Goal: Task Accomplishment & Management: Use online tool/utility

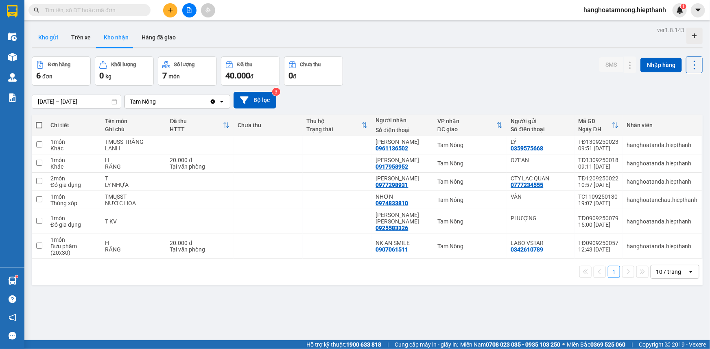
click at [50, 40] on button "Kho gửi" at bounding box center [48, 38] width 33 height 20
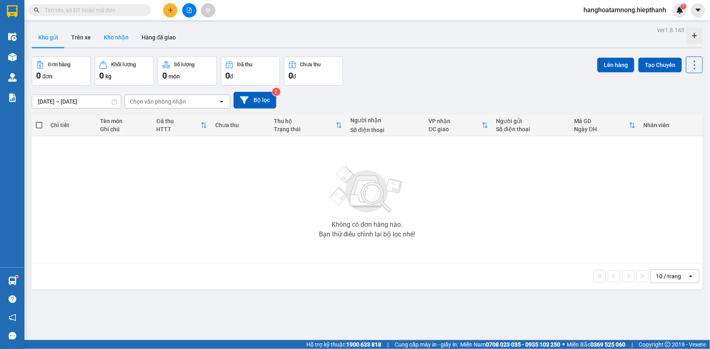
click at [127, 36] on button "Kho nhận" at bounding box center [116, 38] width 38 height 20
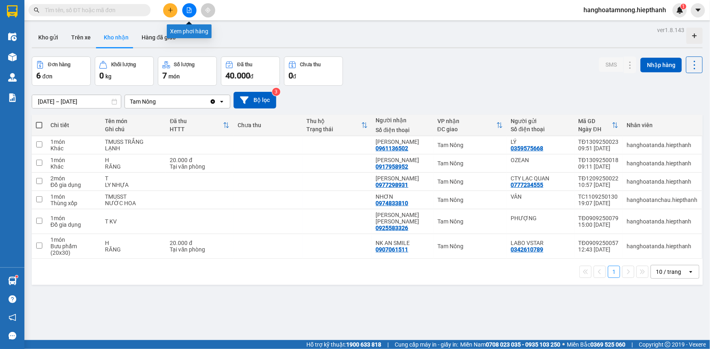
click at [183, 8] on button at bounding box center [189, 10] width 14 height 14
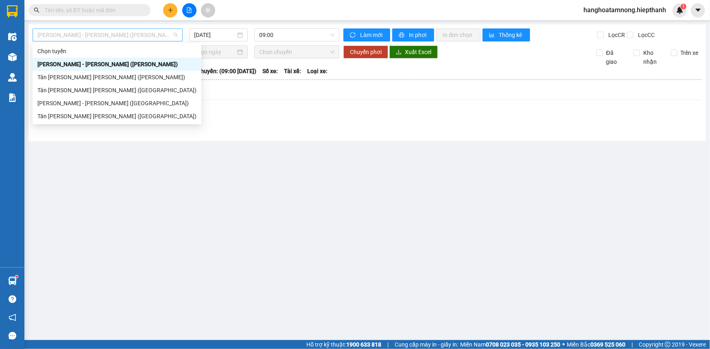
click at [150, 35] on span "[PERSON_NAME] - [PERSON_NAME] ([PERSON_NAME])" at bounding box center [107, 35] width 140 height 12
click at [69, 112] on div "Tân [PERSON_NAME] [PERSON_NAME] ([GEOGRAPHIC_DATA])" at bounding box center [116, 116] width 159 height 9
type input "[DATE]"
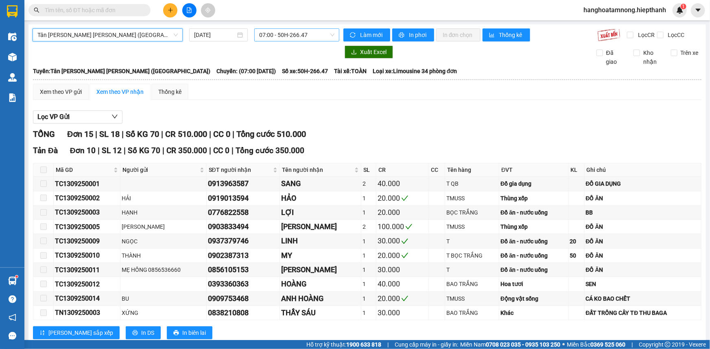
click at [271, 30] on span "07:00 - 50H-266.47" at bounding box center [296, 35] width 75 height 12
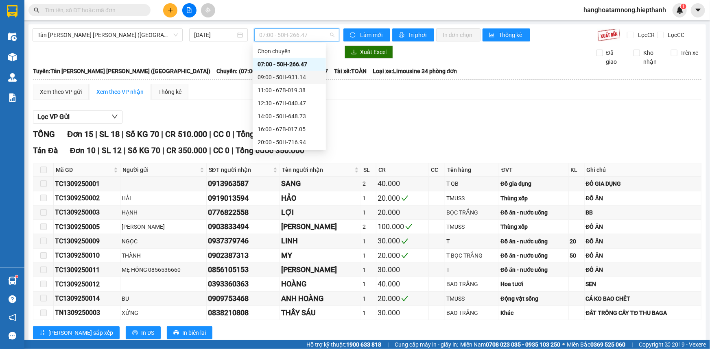
click at [264, 79] on div "09:00 - 50H-931.14" at bounding box center [288, 77] width 63 height 9
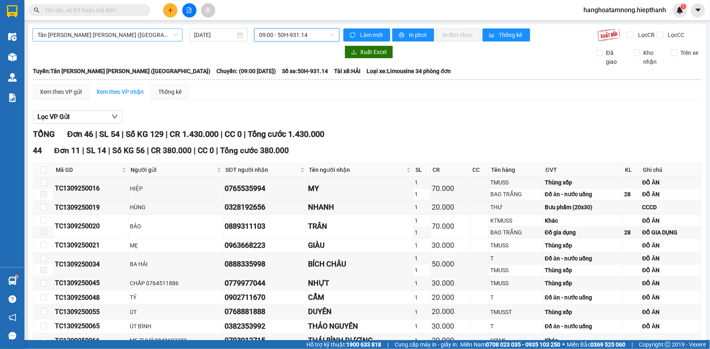
click at [83, 31] on span "Tân [PERSON_NAME] [PERSON_NAME] ([GEOGRAPHIC_DATA])" at bounding box center [107, 35] width 140 height 12
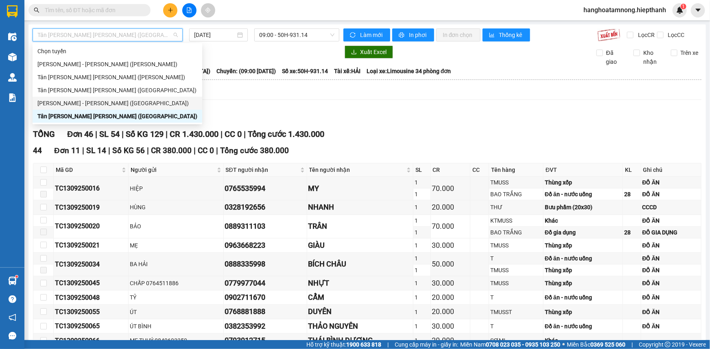
click at [68, 100] on div "[PERSON_NAME] - [PERSON_NAME] ([GEOGRAPHIC_DATA])" at bounding box center [117, 103] width 160 height 9
type input "[DATE]"
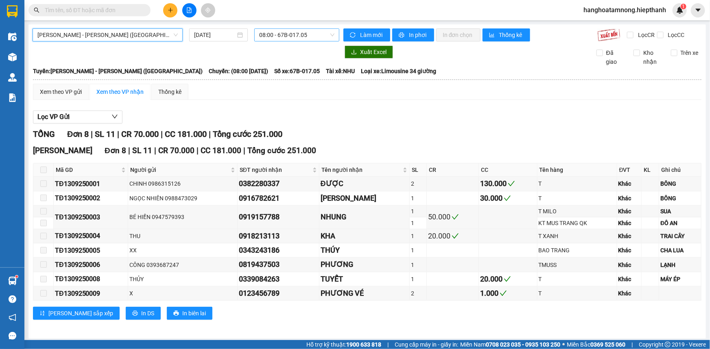
click at [289, 34] on span "08:00 - 67B-017.05" at bounding box center [296, 35] width 75 height 12
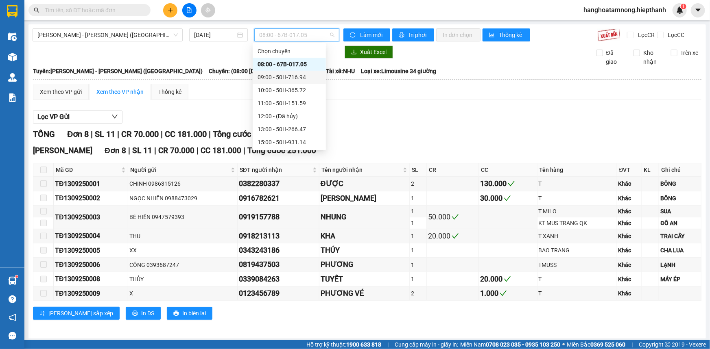
click at [268, 78] on div "09:00 - 50H-716.94" at bounding box center [288, 77] width 63 height 9
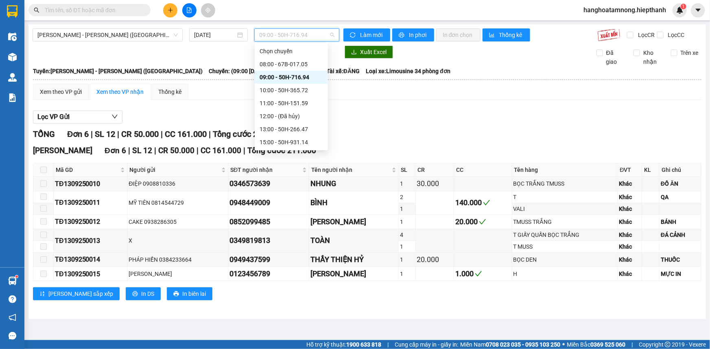
click at [290, 30] on span "09:00 - 50H-716.94" at bounding box center [296, 35] width 75 height 12
click at [290, 87] on div "10:00 - 50H-365.72" at bounding box center [290, 90] width 63 height 9
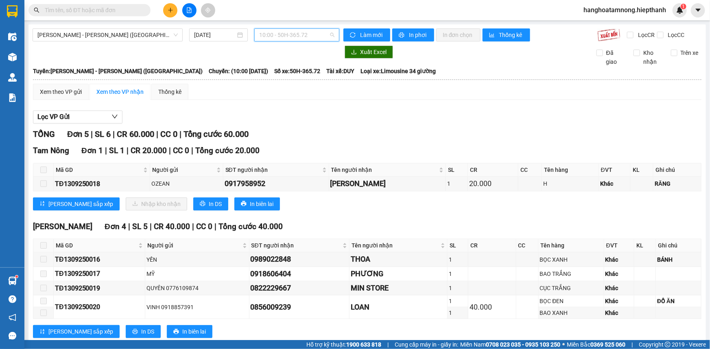
click at [289, 33] on span "10:00 - 50H-365.72" at bounding box center [296, 35] width 75 height 12
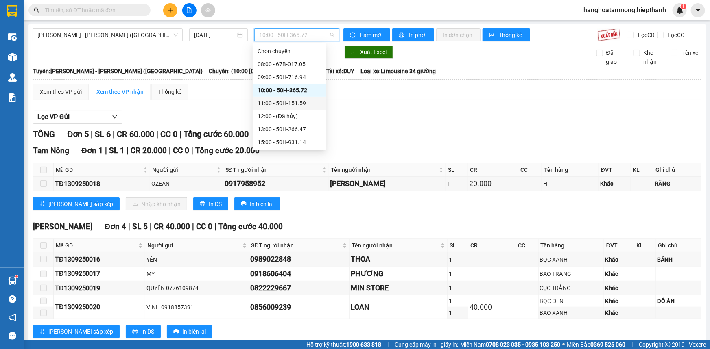
click at [266, 101] on div "11:00 - 50H-151.59" at bounding box center [288, 103] width 63 height 9
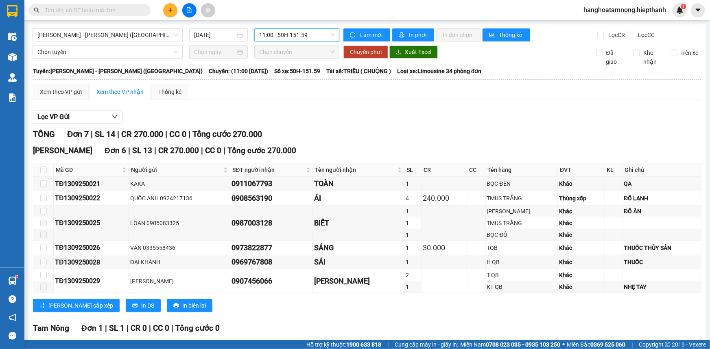
click at [282, 25] on div "[PERSON_NAME] - [PERSON_NAME] ([GEOGRAPHIC_DATA]) [DATE] 11:00 11:00 - 50H-151.…" at bounding box center [366, 215] width 677 height 383
click at [280, 33] on span "11:00 - 50H-151.59" at bounding box center [296, 35] width 75 height 12
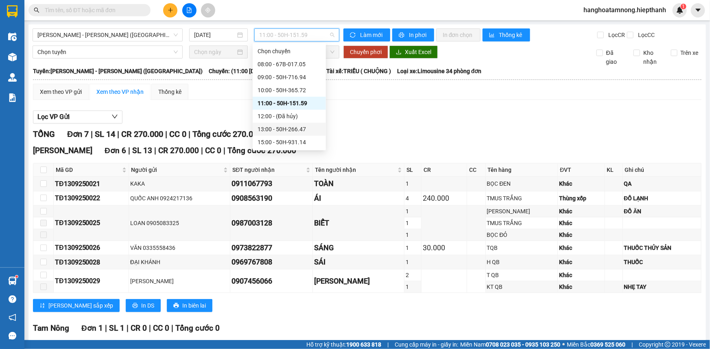
click at [268, 127] on div "13:00 - 50H-266.47" at bounding box center [288, 129] width 63 height 9
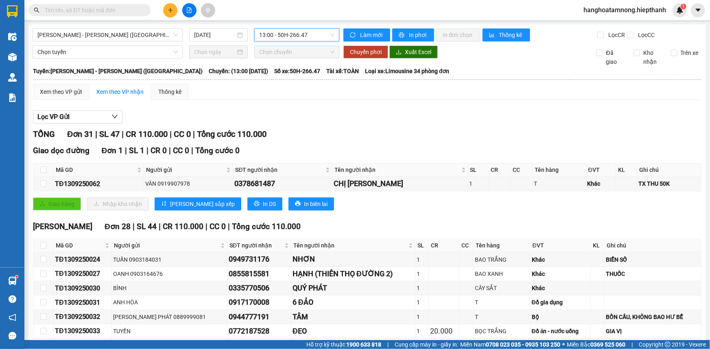
click at [281, 35] on span "13:00 - 50H-266.47" at bounding box center [296, 35] width 75 height 12
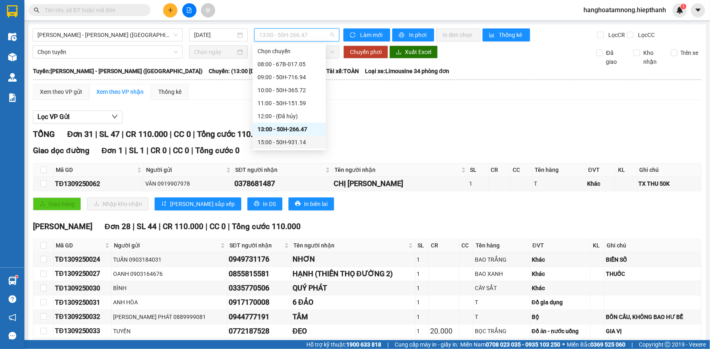
click at [259, 139] on div "15:00 - 50H-931.14" at bounding box center [288, 142] width 63 height 9
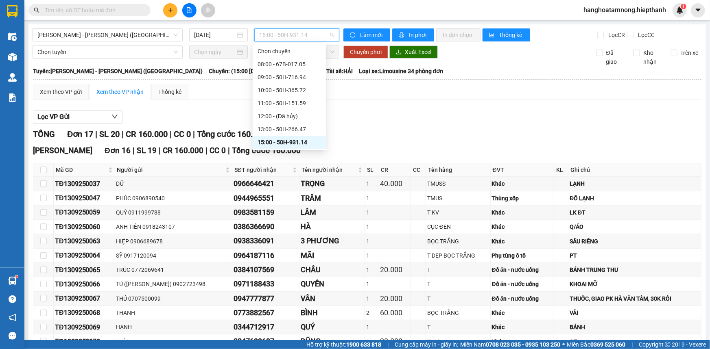
click at [273, 30] on span "15:00 - 50H-931.14" at bounding box center [296, 35] width 75 height 12
click at [272, 116] on div "17:00 - 67B-019.38" at bounding box center [288, 118] width 63 height 9
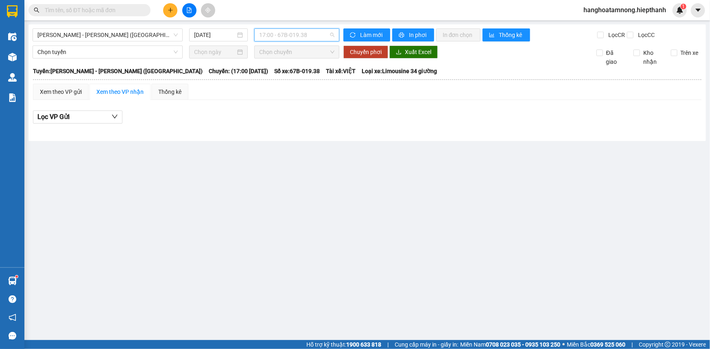
click at [293, 39] on span "17:00 - 67B-019.38" at bounding box center [296, 35] width 75 height 12
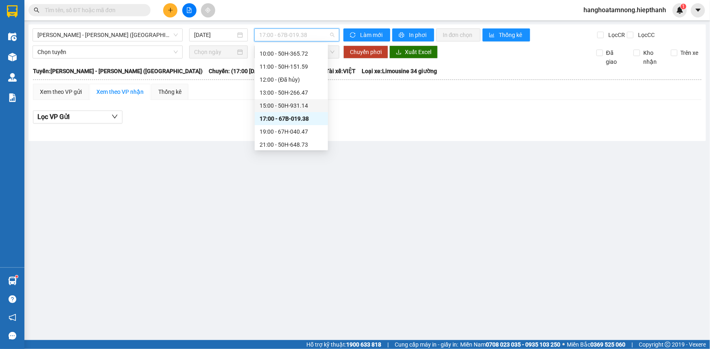
click at [282, 105] on div "15:00 - 50H-931.14" at bounding box center [290, 105] width 63 height 9
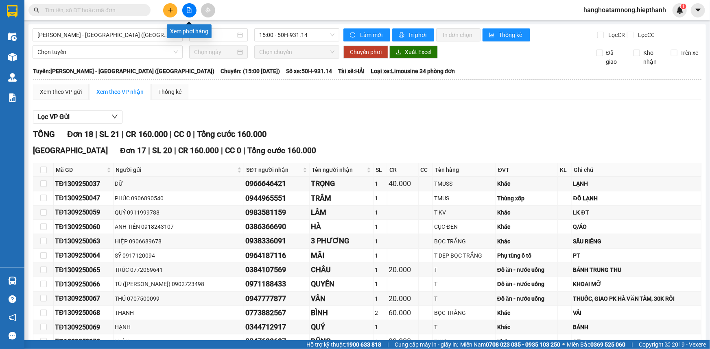
click at [193, 9] on button at bounding box center [189, 10] width 14 height 14
click at [116, 34] on span "[PERSON_NAME] - [PERSON_NAME] ([GEOGRAPHIC_DATA])" at bounding box center [107, 35] width 140 height 12
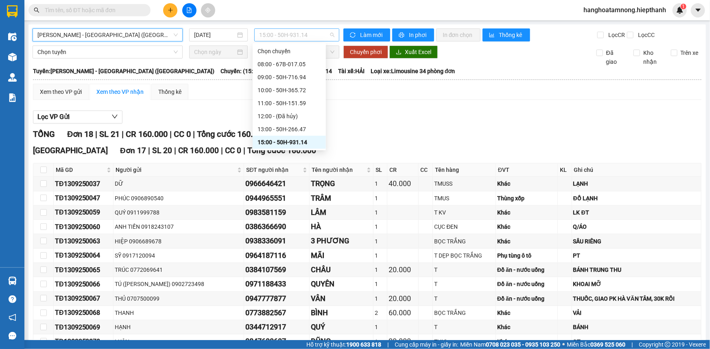
click at [277, 34] on span "15:00 - 50H-931.14" at bounding box center [296, 35] width 75 height 12
click at [296, 129] on div "13:00 - 50H-266.47" at bounding box center [288, 129] width 63 height 9
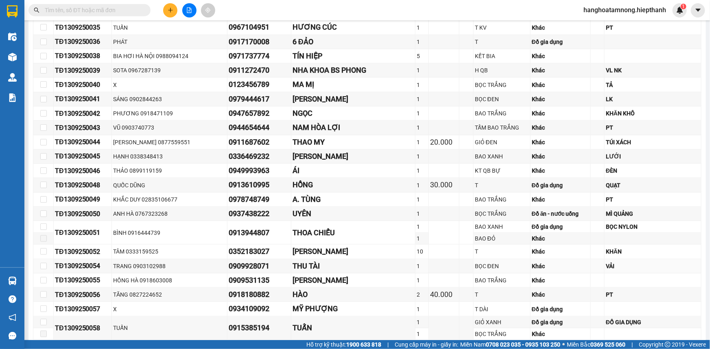
scroll to position [462, 0]
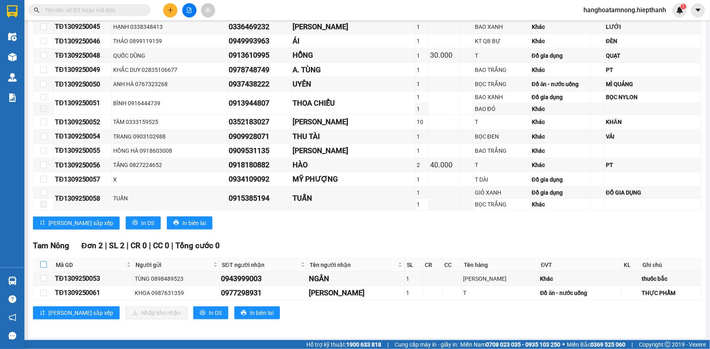
click at [44, 262] on input "checkbox" at bounding box center [43, 264] width 7 height 7
checkbox input "true"
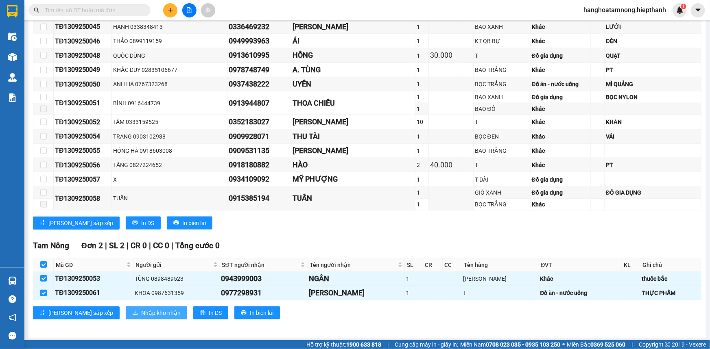
click at [141, 311] on span "Nhập kho nhận" at bounding box center [160, 313] width 39 height 9
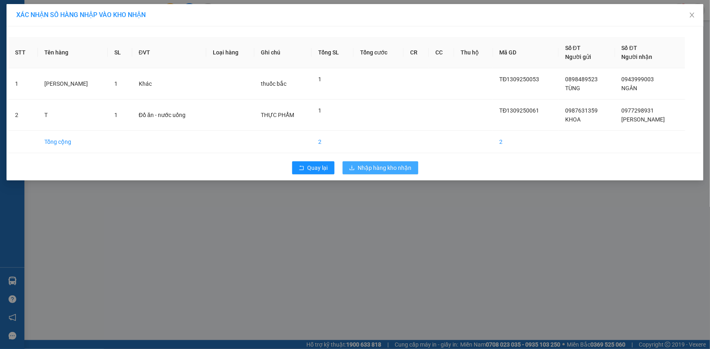
click at [386, 168] on span "Nhập hàng kho nhận" at bounding box center [385, 167] width 54 height 9
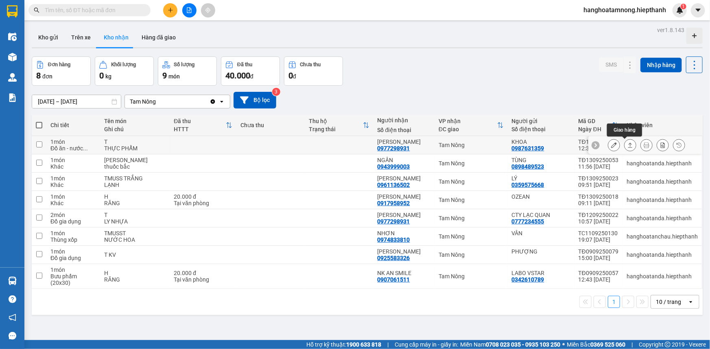
click at [628, 144] on icon at bounding box center [630, 145] width 4 height 5
click at [640, 148] on button at bounding box center [645, 145] width 11 height 14
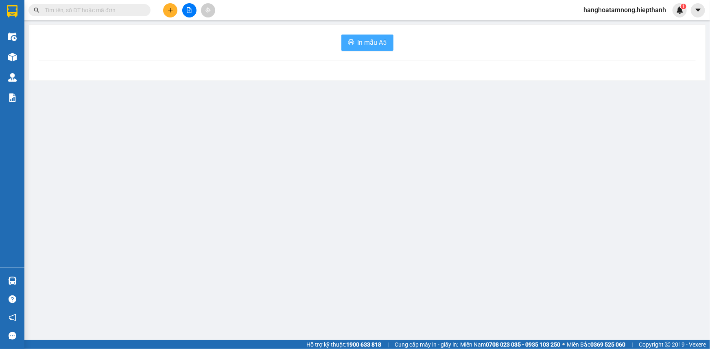
click at [373, 42] on span "In mẫu A5" at bounding box center [371, 42] width 29 height 10
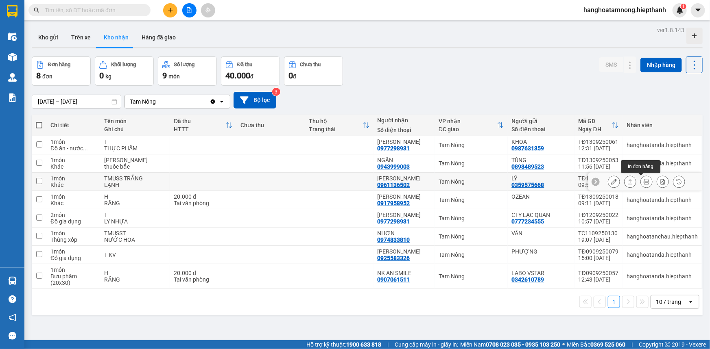
click at [640, 178] on button at bounding box center [645, 182] width 11 height 14
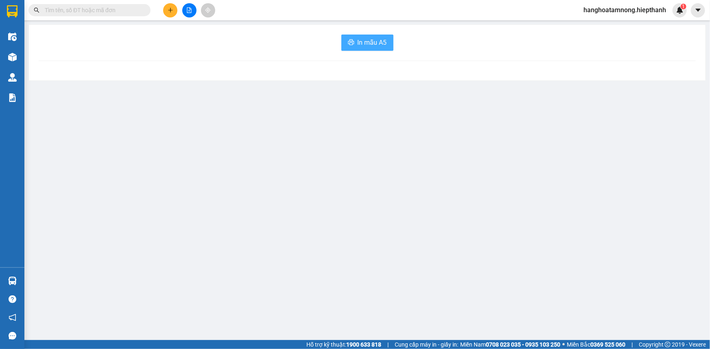
click at [383, 45] on span "In mẫu A5" at bounding box center [371, 42] width 29 height 10
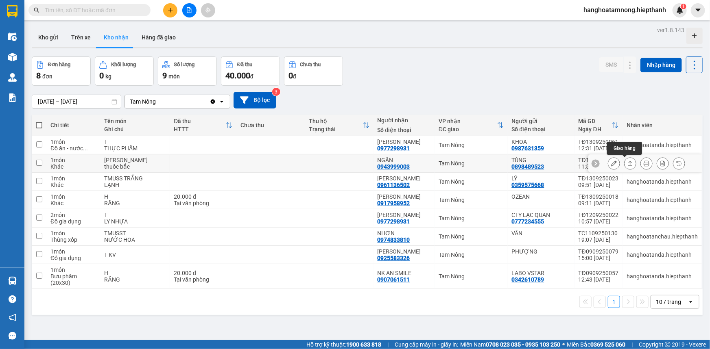
click at [627, 166] on icon at bounding box center [630, 164] width 6 height 6
drag, startPoint x: 628, startPoint y: 168, endPoint x: 622, endPoint y: 169, distance: 5.8
click at [626, 170] on div at bounding box center [645, 164] width 114 height 18
click at [624, 166] on button at bounding box center [629, 164] width 11 height 14
drag, startPoint x: 619, startPoint y: 166, endPoint x: 614, endPoint y: 128, distance: 37.7
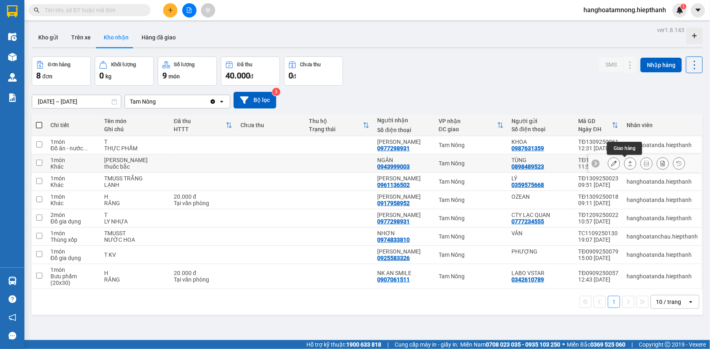
click at [624, 160] on div at bounding box center [630, 163] width 12 height 12
click at [614, 125] on icon at bounding box center [615, 125] width 7 height 7
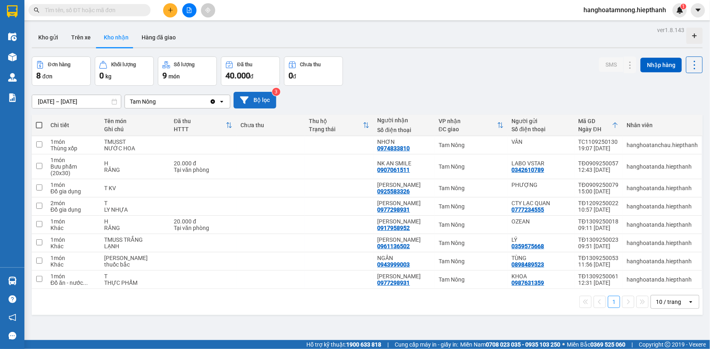
click at [252, 96] on button "Bộ lọc" at bounding box center [254, 100] width 43 height 17
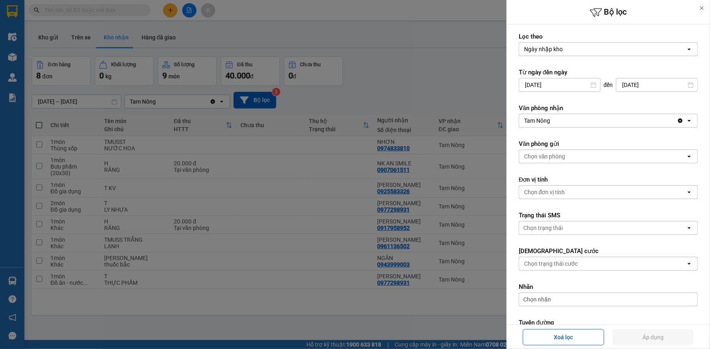
click at [648, 75] on label "Từ ngày đến ngày" at bounding box center [607, 72] width 179 height 8
